Goal: Task Accomplishment & Management: Manage account settings

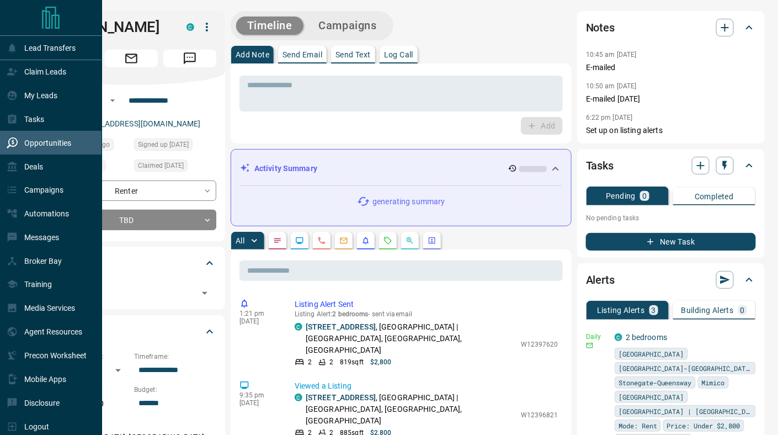
click at [34, 147] on p "Opportunities" at bounding box center [47, 142] width 47 height 9
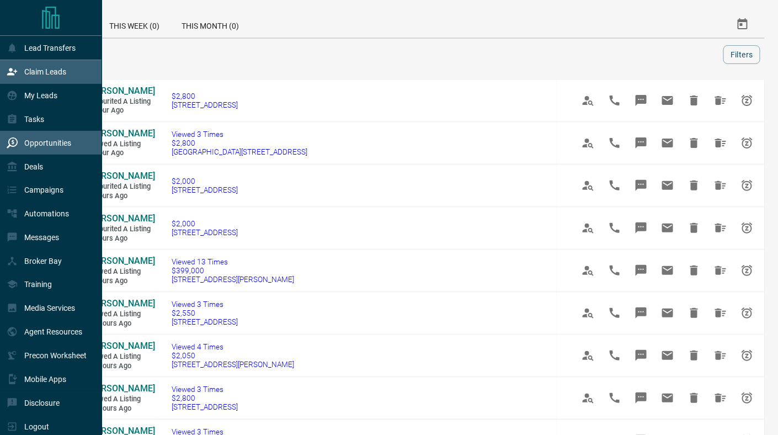
click at [18, 70] on icon at bounding box center [12, 71] width 11 height 11
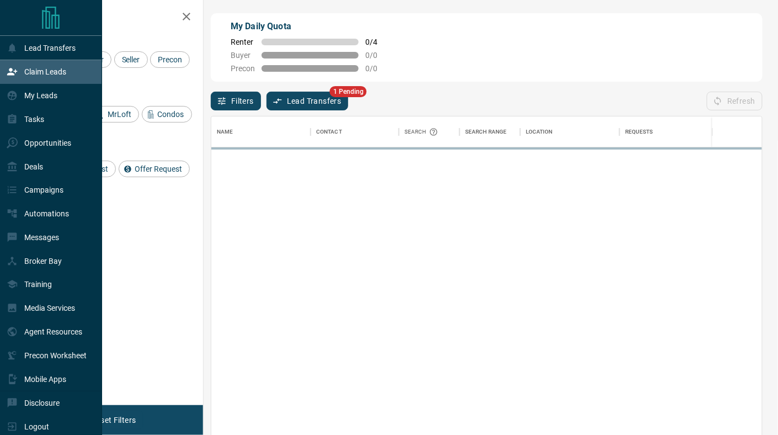
scroll to position [329, 550]
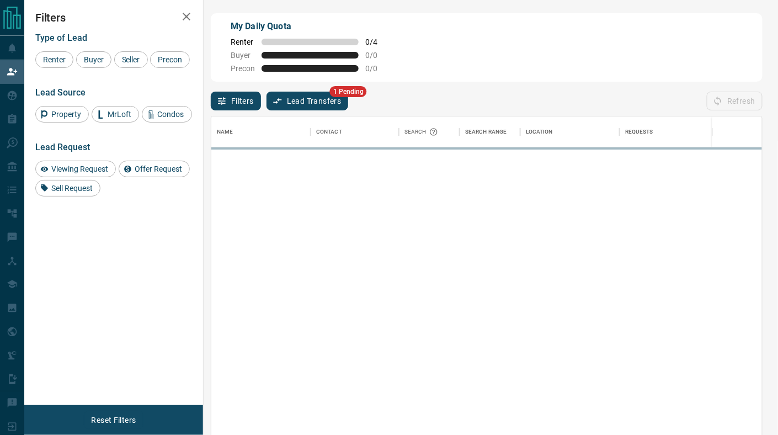
click at [322, 100] on button "Lead Transfers" at bounding box center [307, 101] width 82 height 19
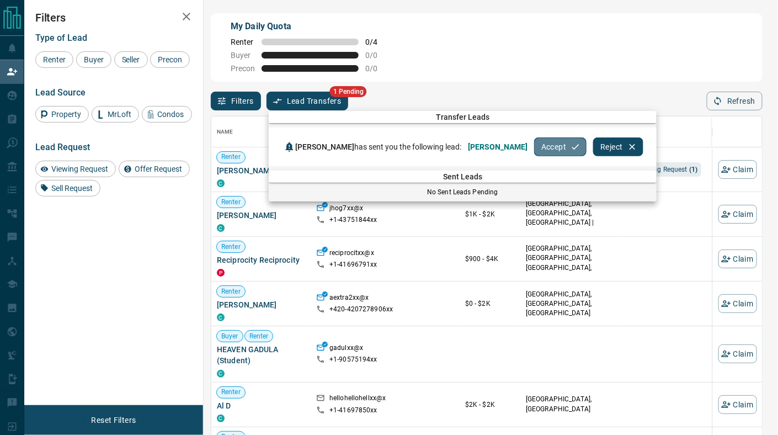
click at [534, 149] on button "Accept" at bounding box center [560, 146] width 52 height 19
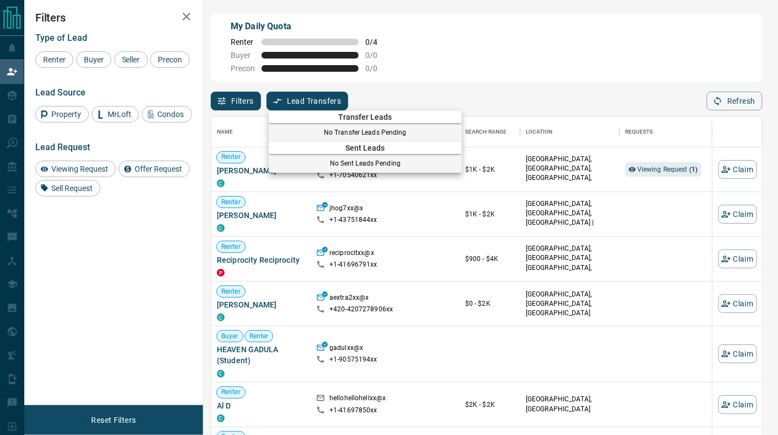
click at [652, 168] on div at bounding box center [389, 217] width 778 height 435
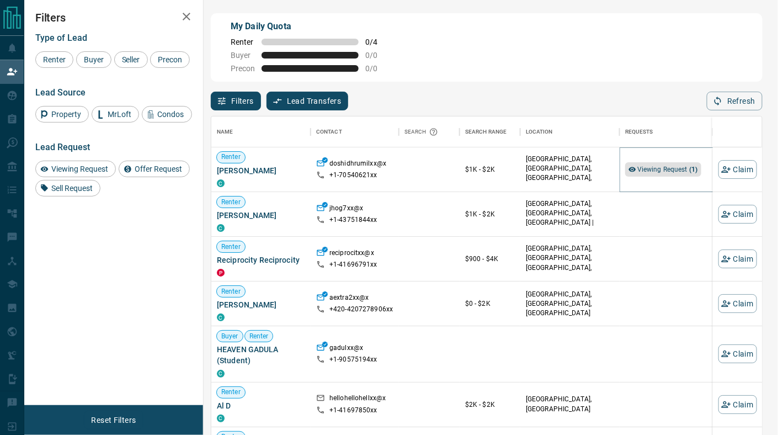
click at [650, 166] on span "Viewing Request ( 1 )" at bounding box center [667, 169] width 61 height 8
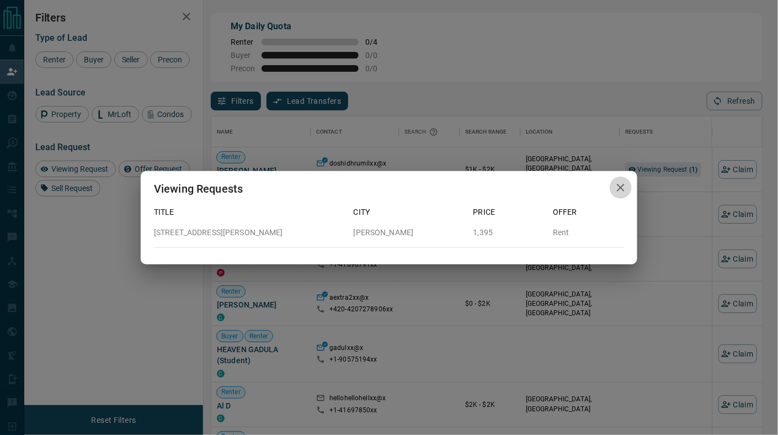
click at [623, 189] on icon "button" at bounding box center [620, 187] width 13 height 13
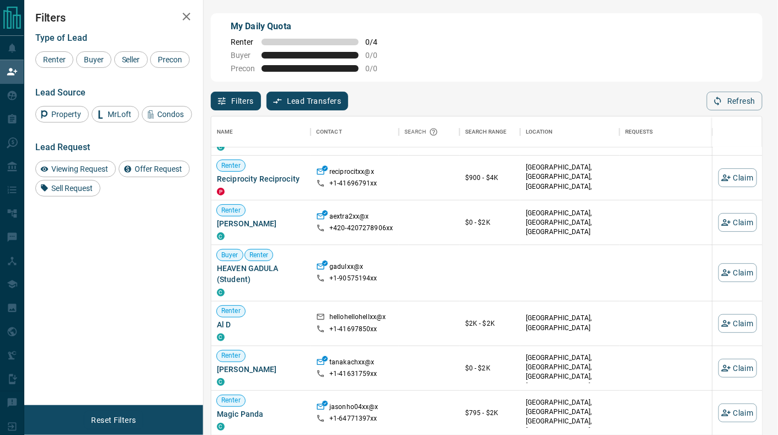
scroll to position [89, 0]
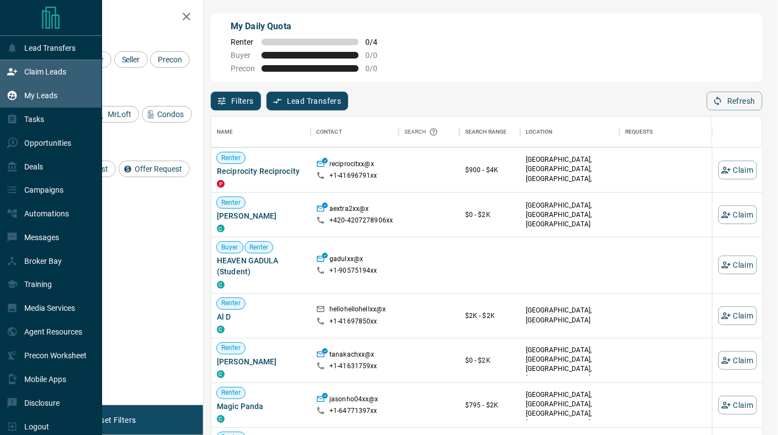
click at [43, 94] on p "My Leads" at bounding box center [40, 95] width 33 height 9
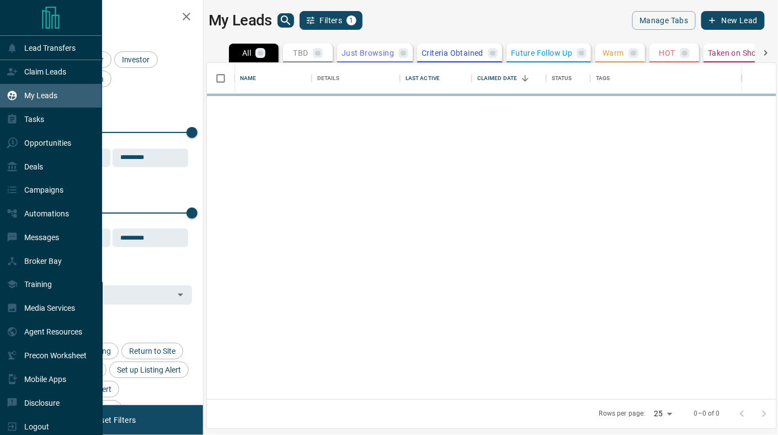
scroll to position [336, 569]
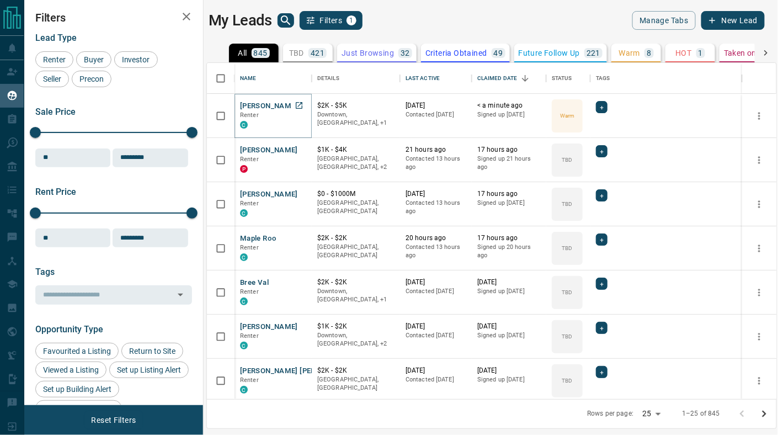
click at [274, 105] on button "[PERSON_NAME]" at bounding box center [269, 106] width 58 height 10
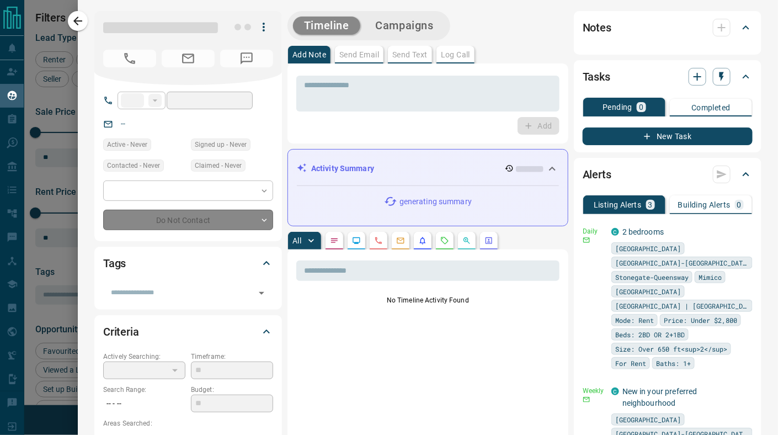
type input "**"
type input "**********"
type input "*"
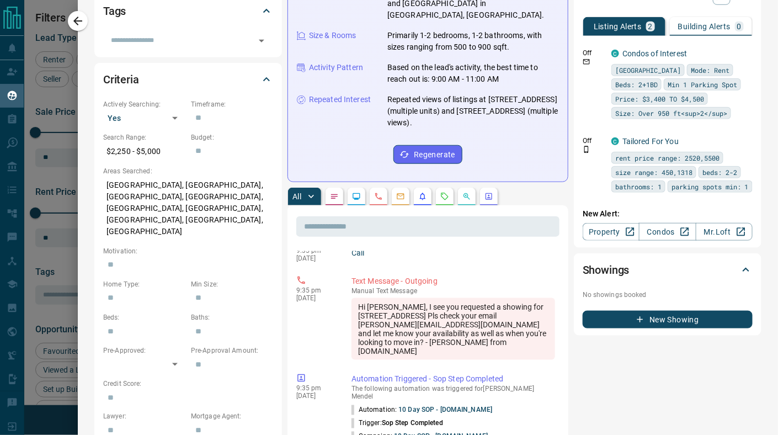
scroll to position [6338, 0]
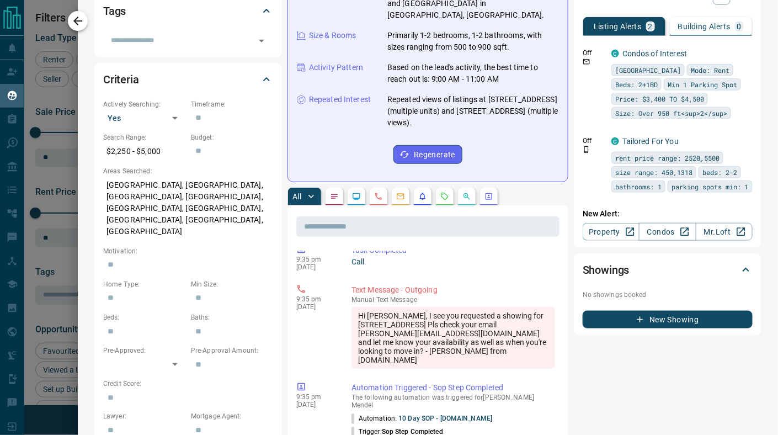
click at [78, 19] on icon "button" at bounding box center [77, 20] width 13 height 13
